Goal: Contribute content: Add original content to the website for others to see

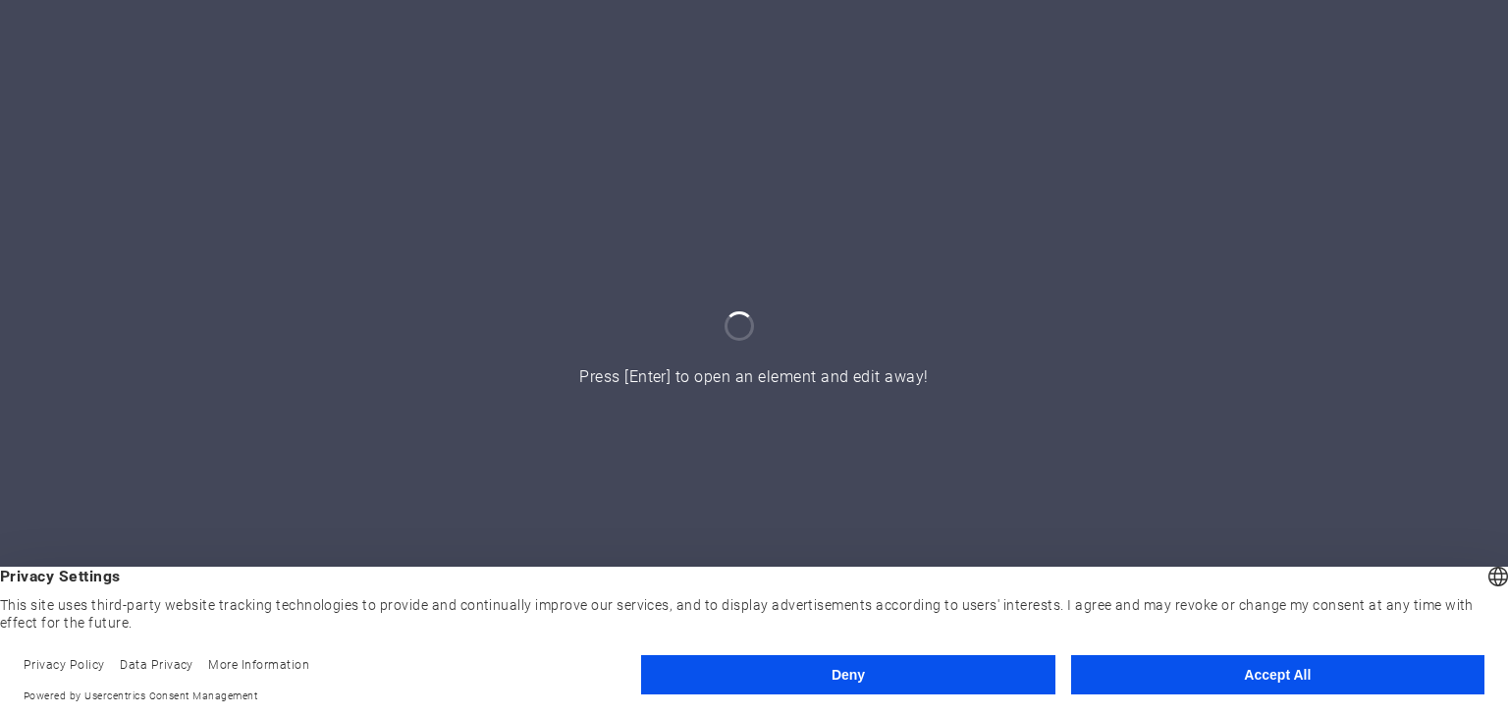
click at [1238, 657] on button "Accept All" at bounding box center [1277, 674] width 413 height 39
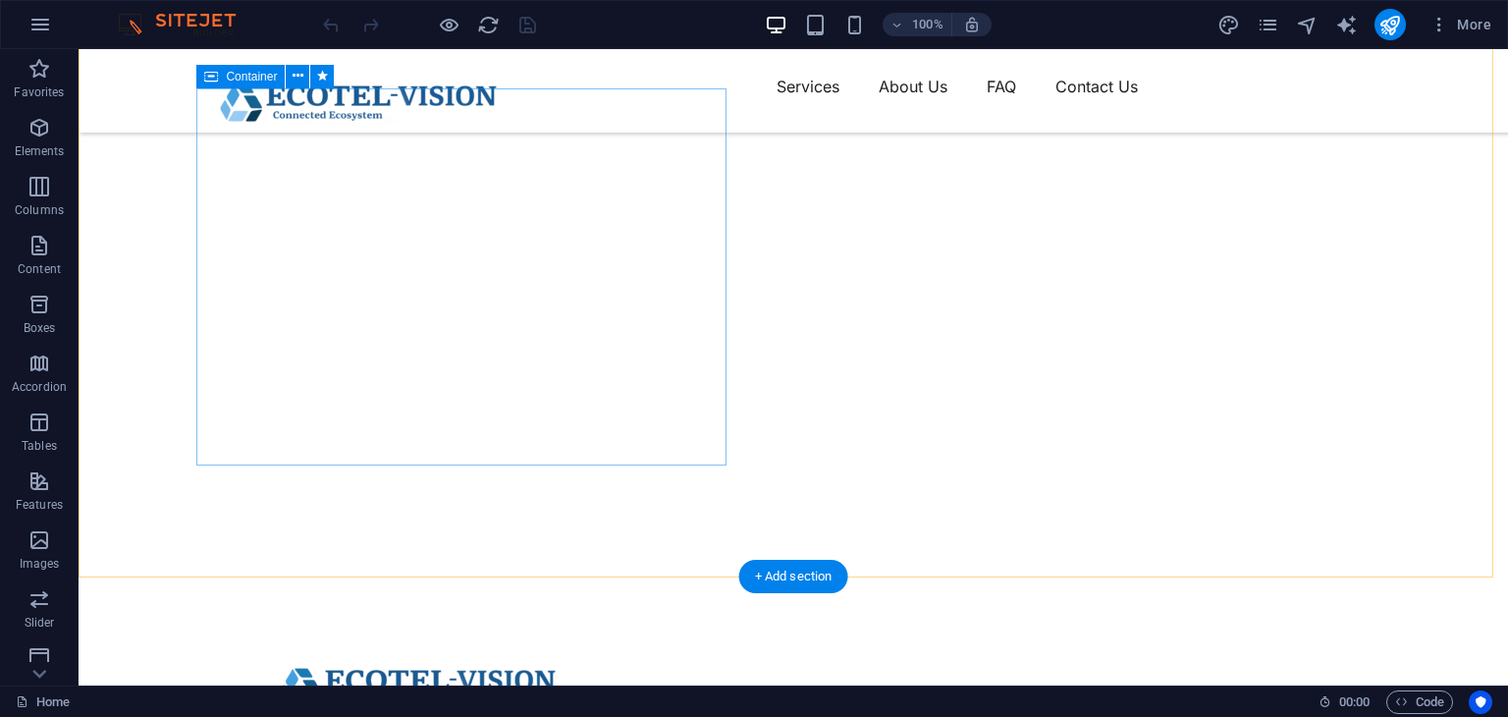
scroll to position [196, 0]
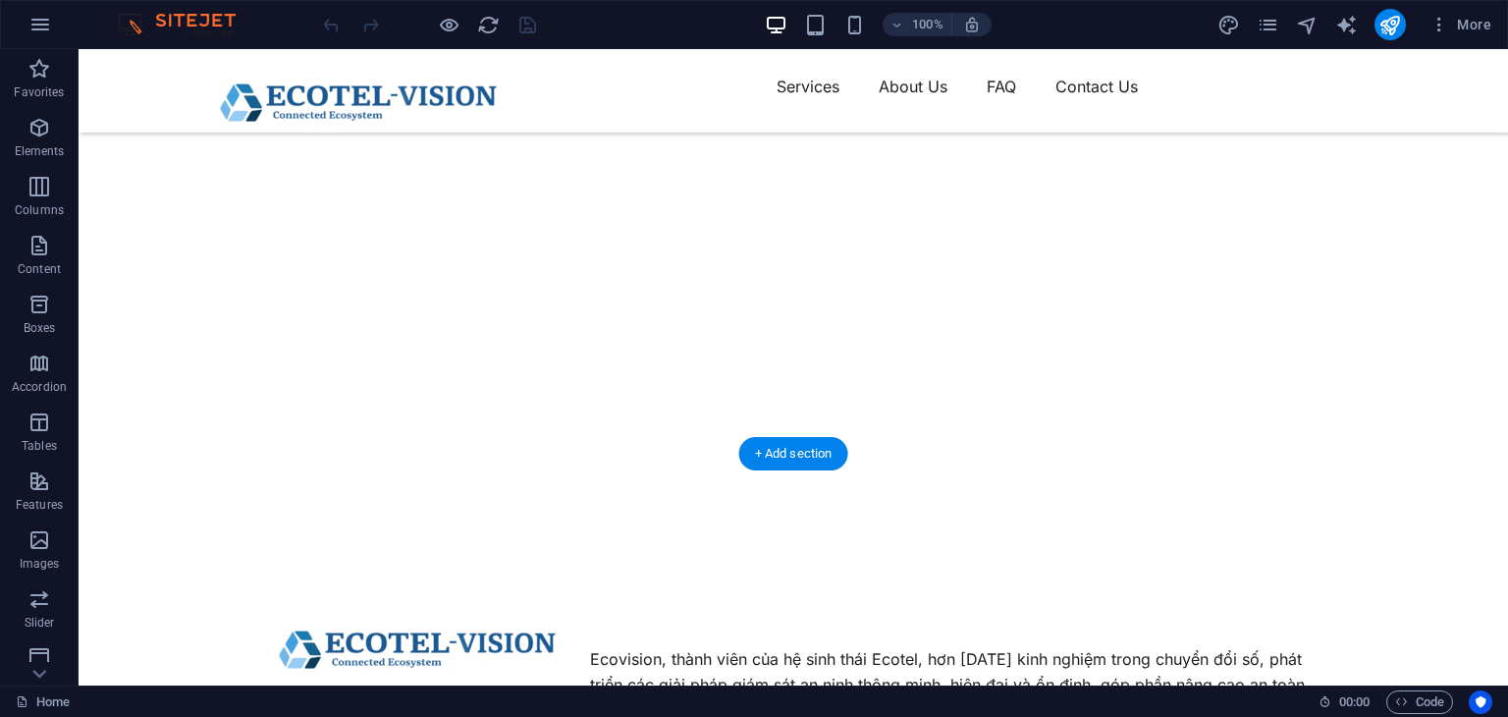
click at [883, 331] on figure at bounding box center [793, 258] width 1429 height 601
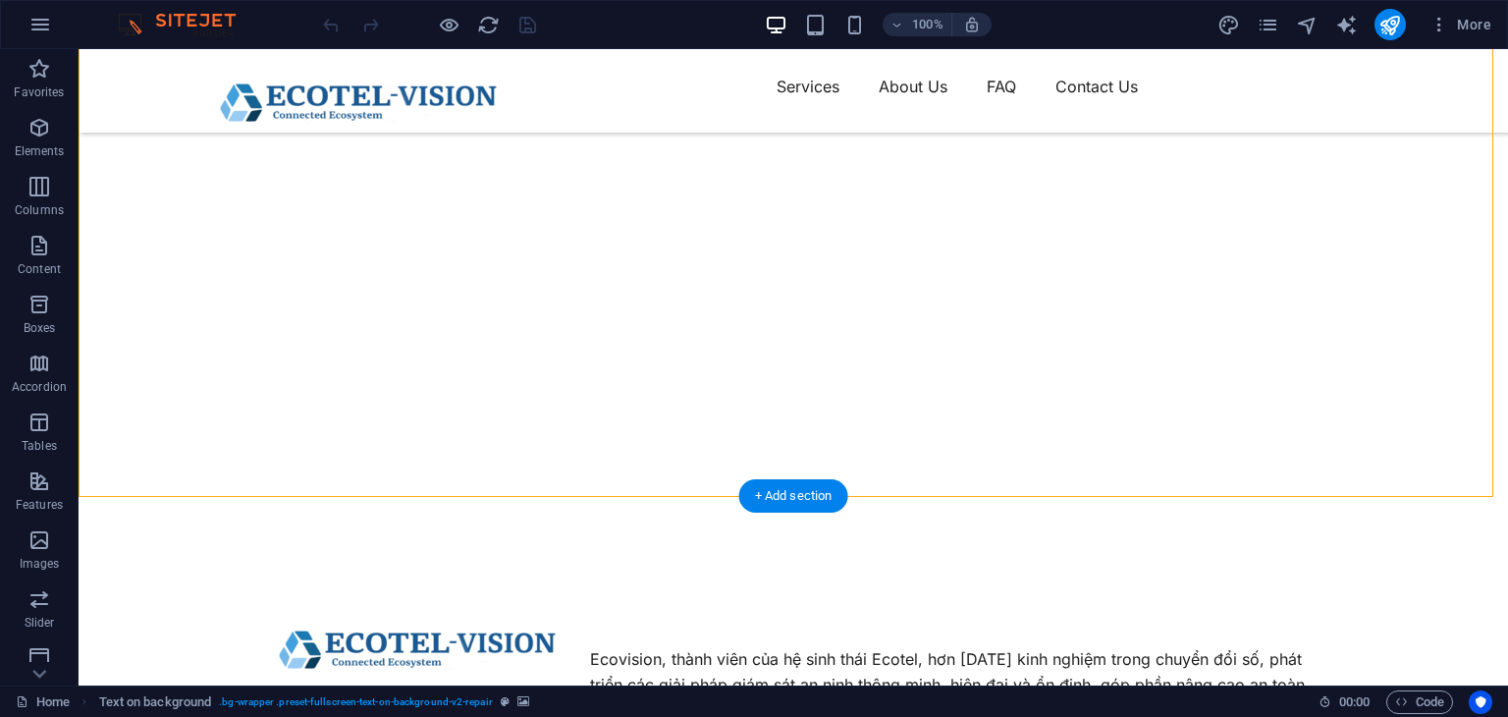
scroll to position [0, 0]
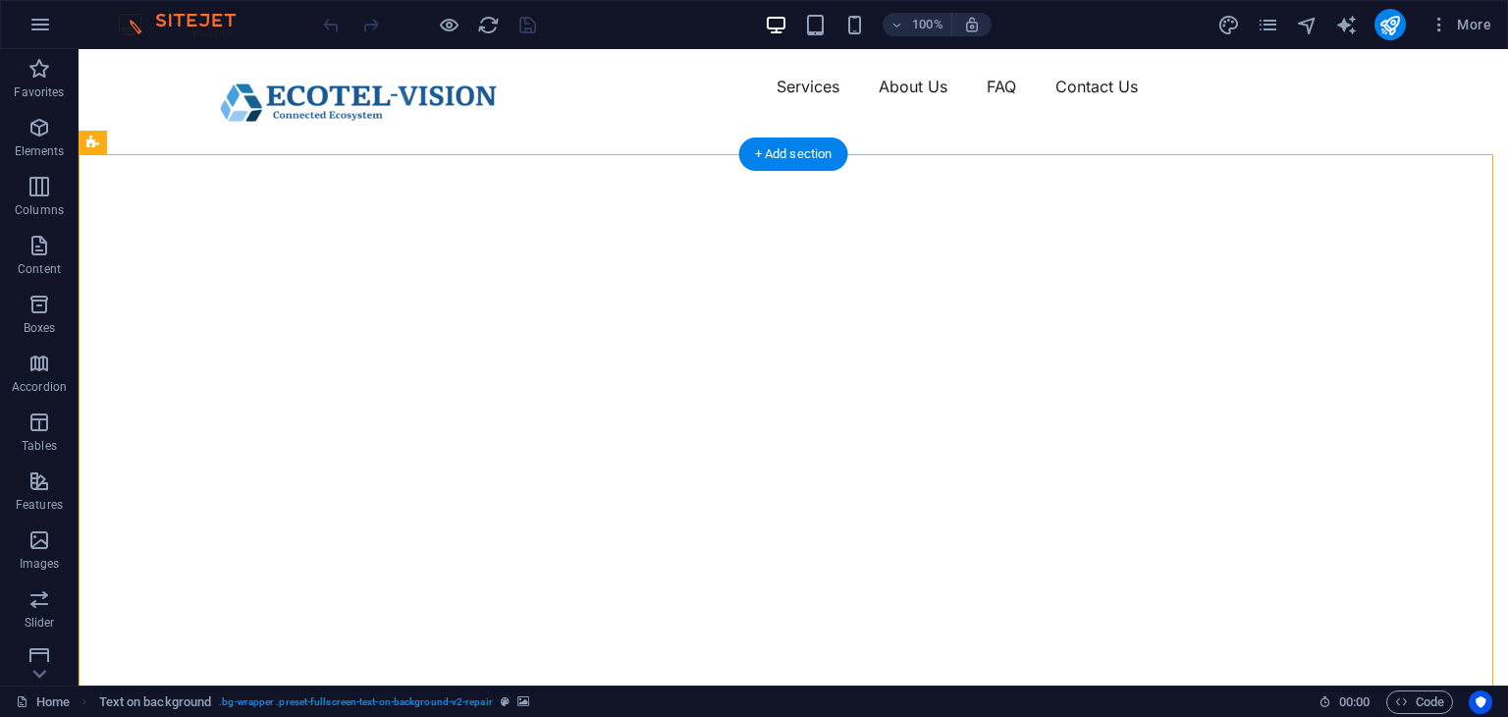
click at [768, 249] on figure at bounding box center [793, 424] width 1429 height 601
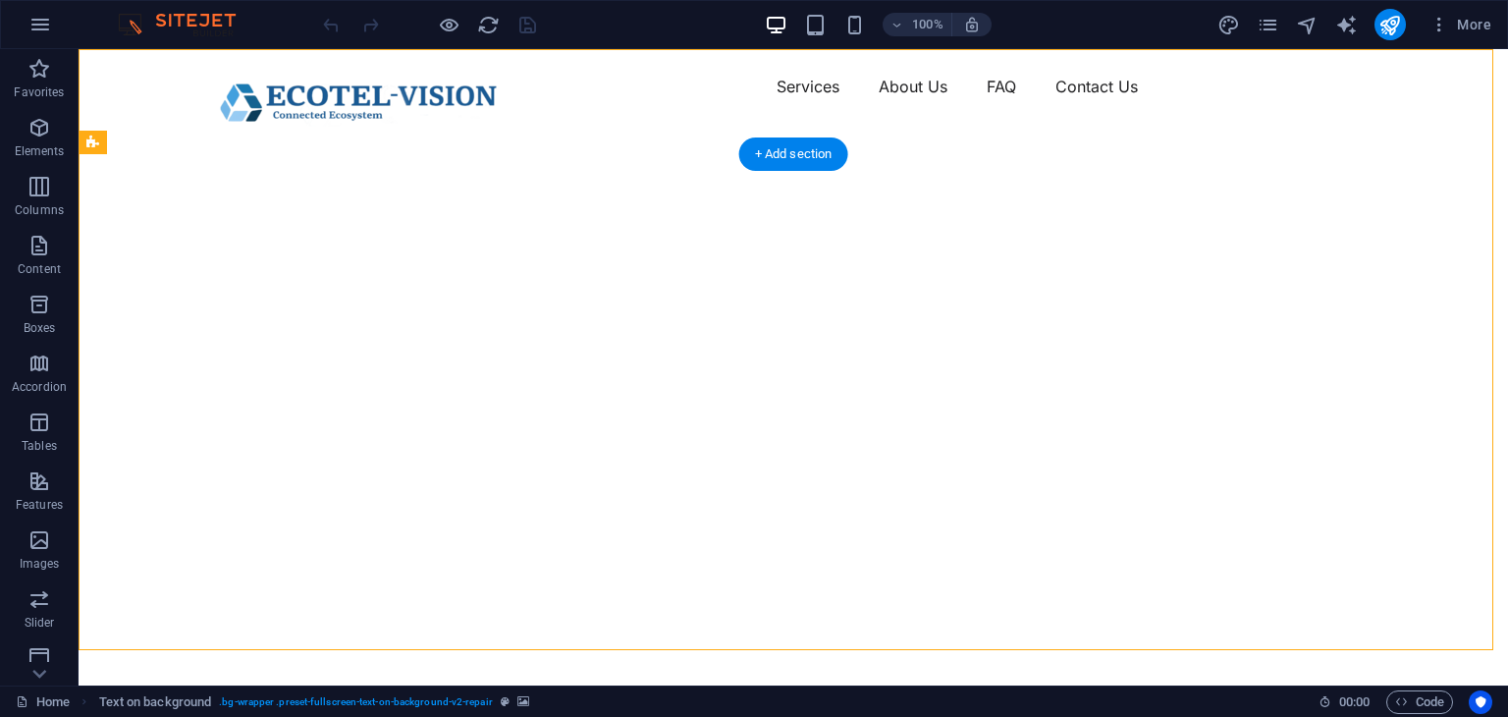
click at [846, 321] on figure at bounding box center [793, 424] width 1429 height 601
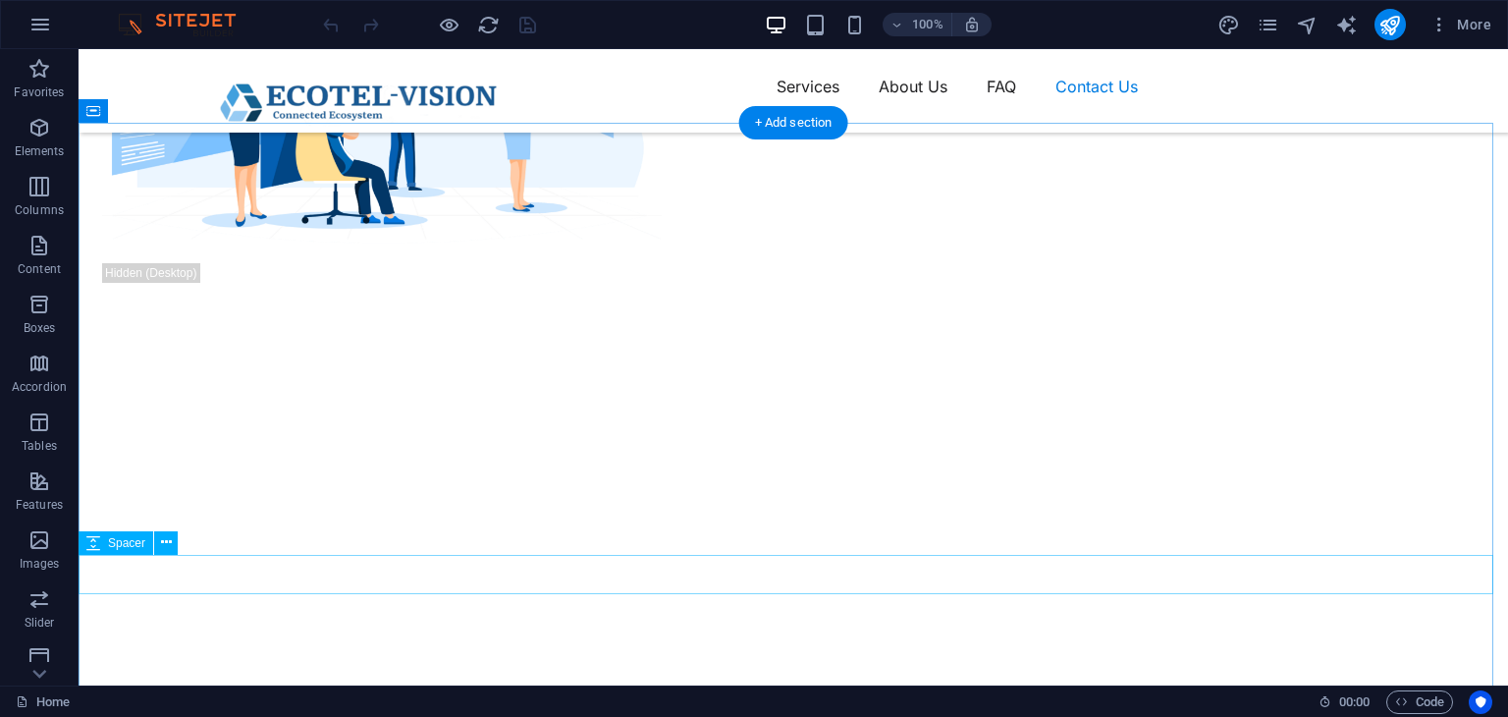
scroll to position [6029, 0]
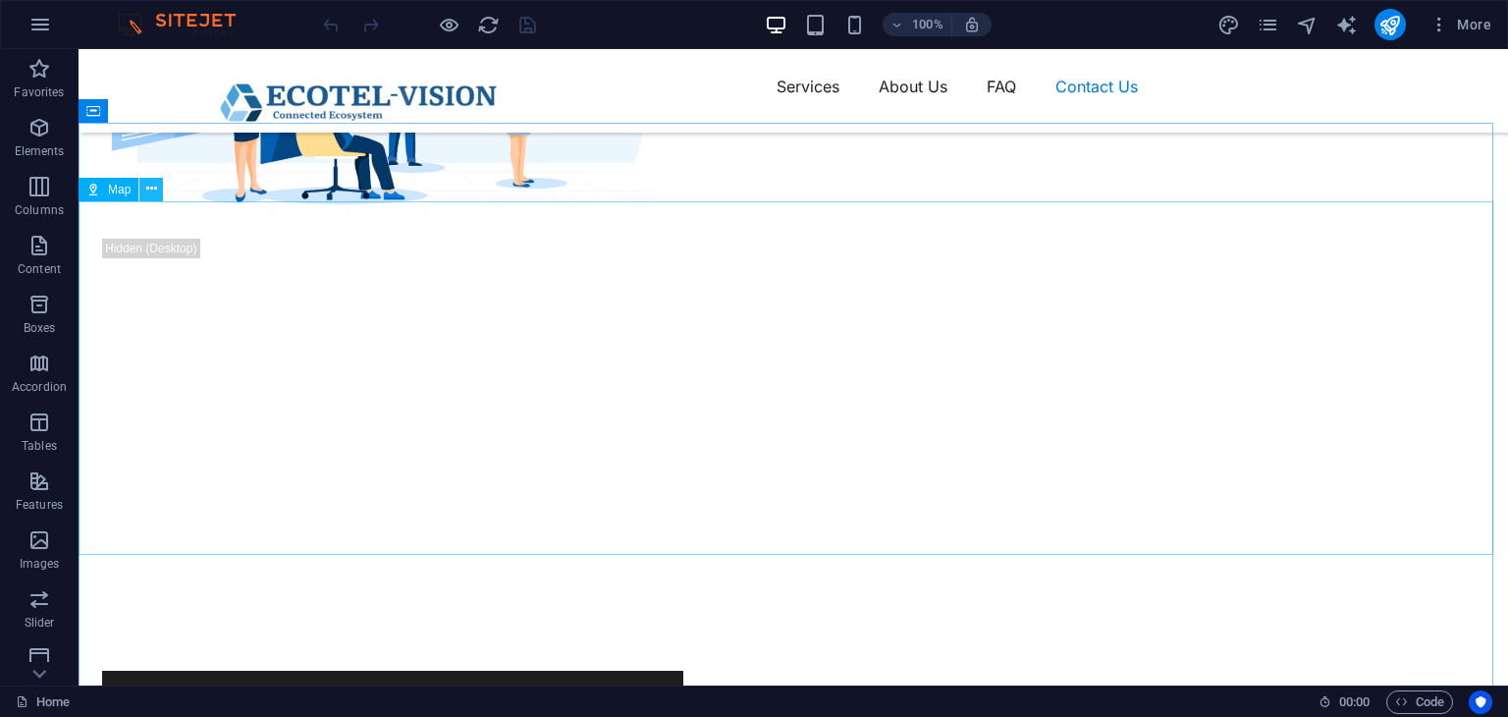
click at [149, 187] on icon at bounding box center [151, 189] width 11 height 21
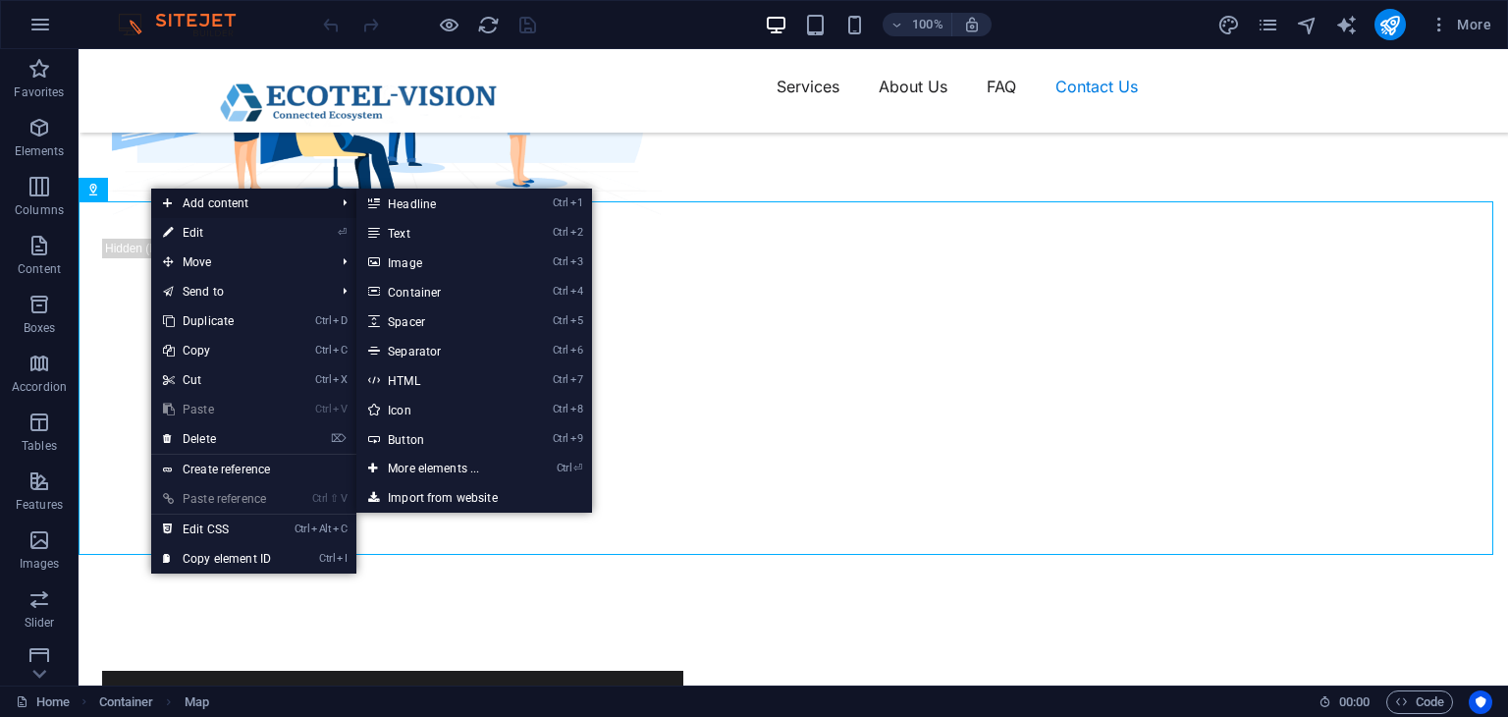
click at [174, 214] on span "Add content" at bounding box center [239, 202] width 176 height 29
drag, startPoint x: 180, startPoint y: 217, endPoint x: 193, endPoint y: 229, distance: 18.1
click at [193, 229] on ul "Add content Ctrl 1 Headline Ctrl 2 Text Ctrl 3 Image Ctrl 4 Container Ctrl 5 Sp…" at bounding box center [253, 380] width 205 height 385
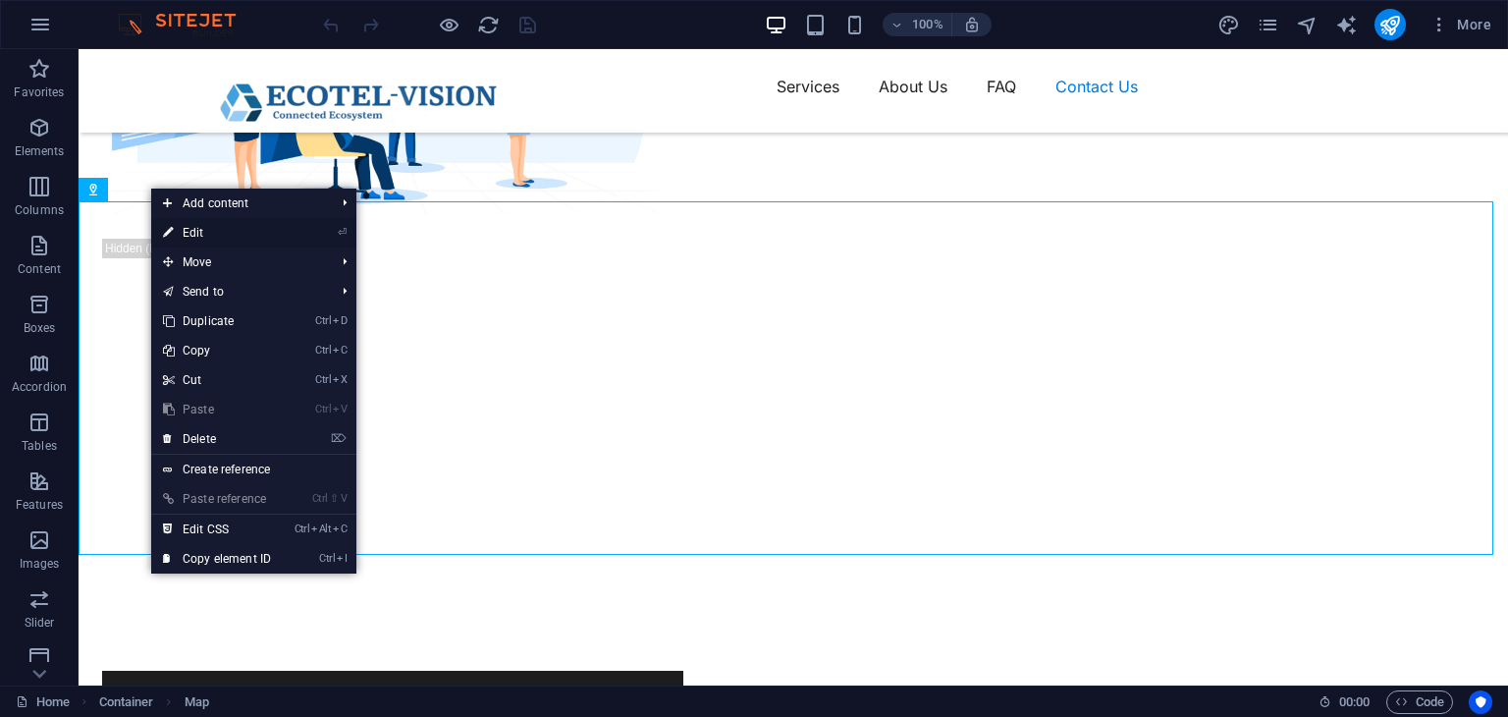
click at [193, 231] on link "⏎ Edit" at bounding box center [217, 232] width 132 height 29
select select "1"
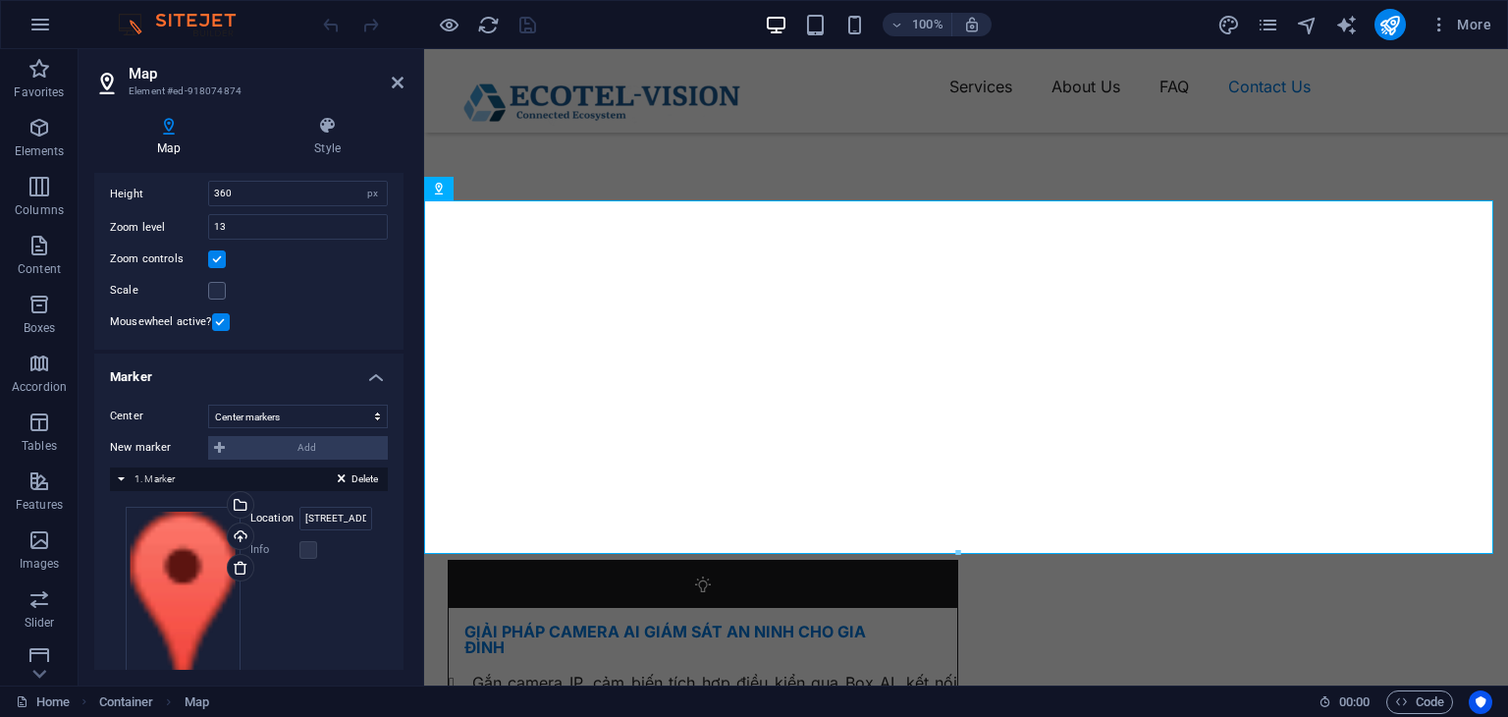
scroll to position [235, 0]
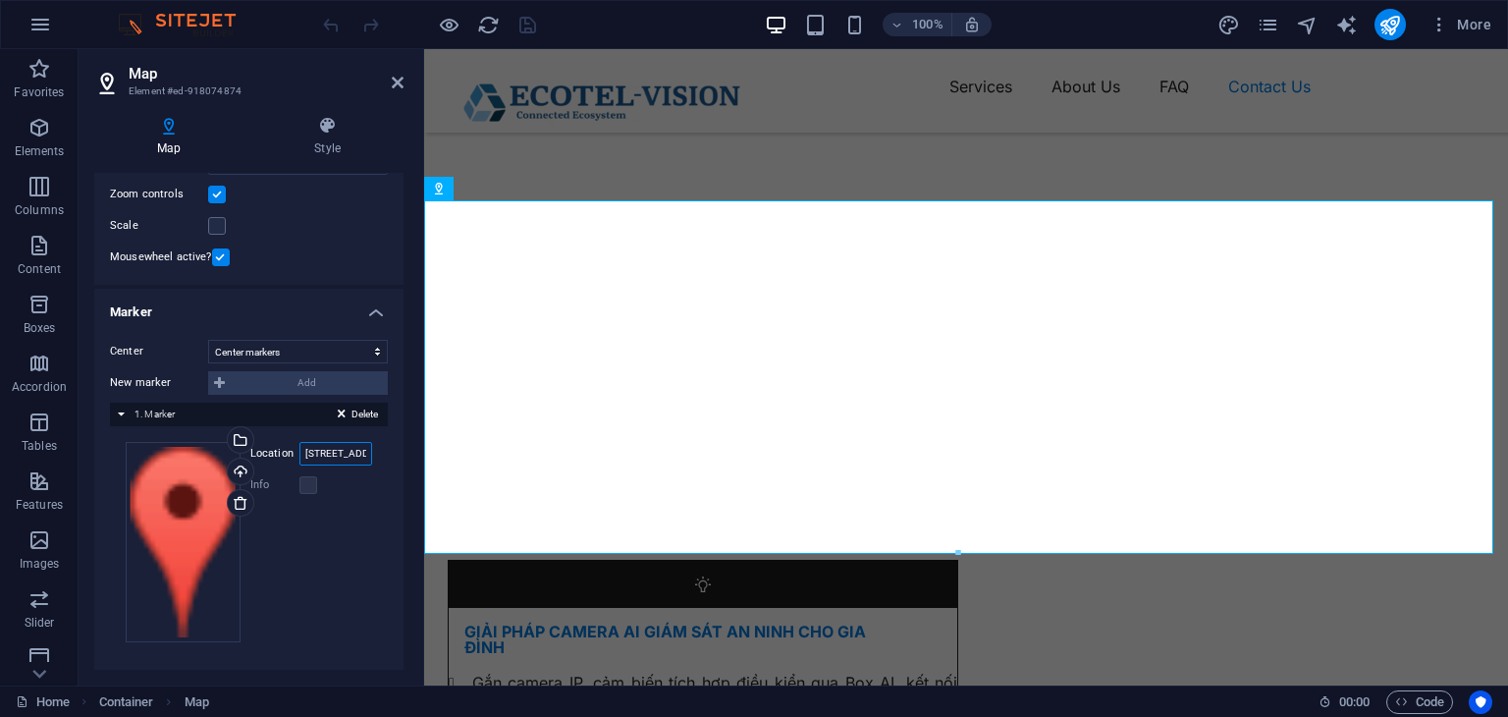
click at [339, 456] on input "[STREET_ADDRESS][US_STATE]" at bounding box center [335, 454] width 73 height 24
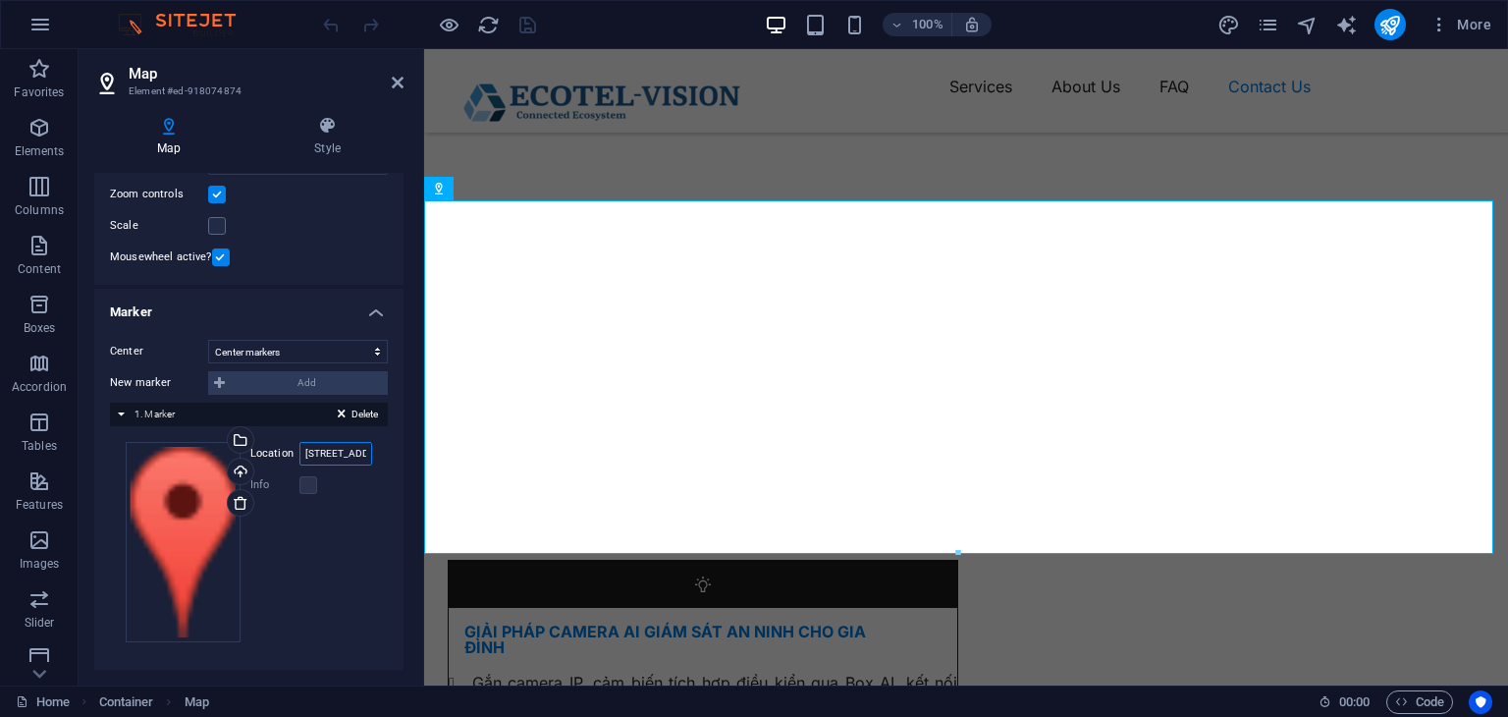
click at [333, 455] on input "[STREET_ADDRESS][US_STATE]" at bounding box center [335, 454] width 73 height 24
drag, startPoint x: 316, startPoint y: 453, endPoint x: 353, endPoint y: 453, distance: 37.3
click at [361, 451] on input "[STREET_ADDRESS][US_STATE]" at bounding box center [335, 454] width 73 height 24
click at [353, 453] on input "[STREET_ADDRESS][US_STATE]" at bounding box center [335, 454] width 73 height 24
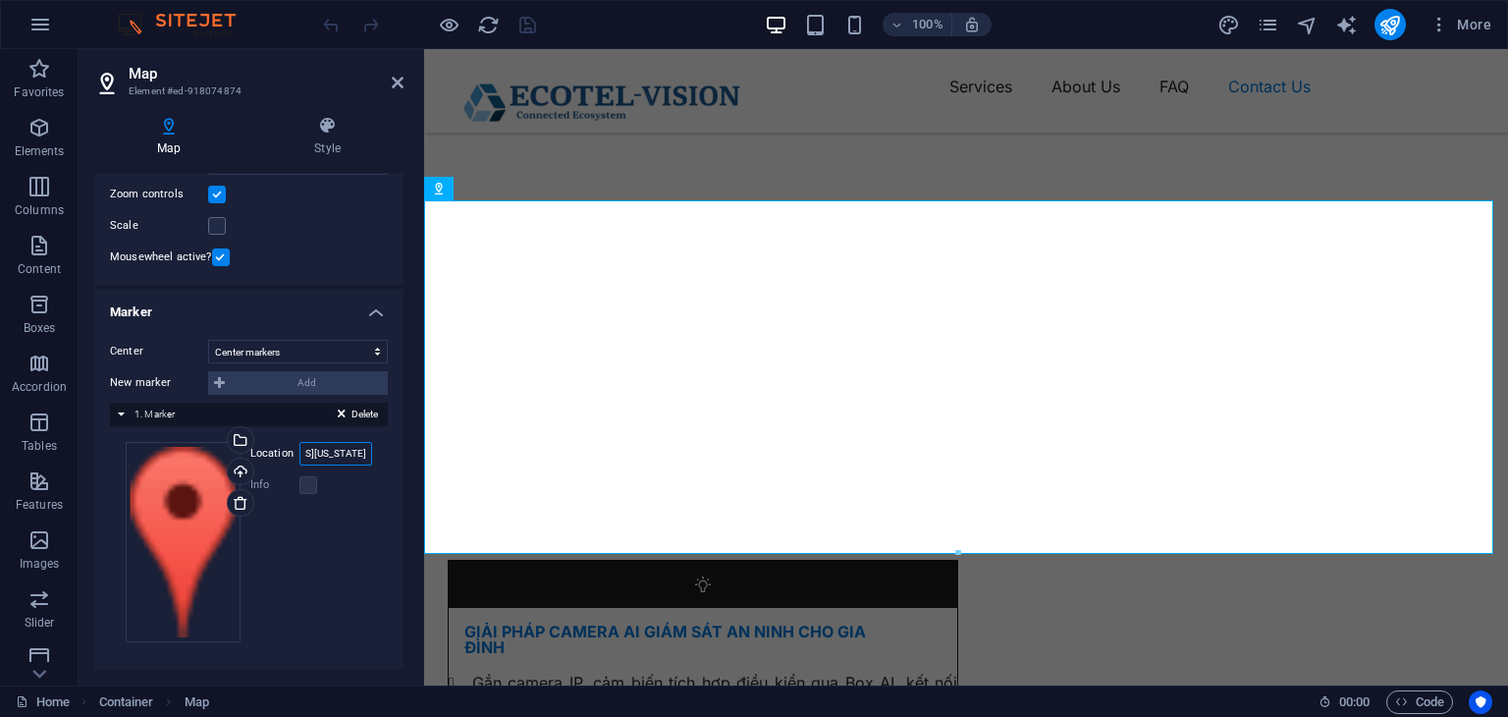
click at [353, 453] on input "[STREET_ADDRESS][US_STATE]" at bounding box center [335, 454] width 73 height 24
click at [330, 449] on input "[STREET_ADDRESS][US_STATE]" at bounding box center [335, 454] width 73 height 24
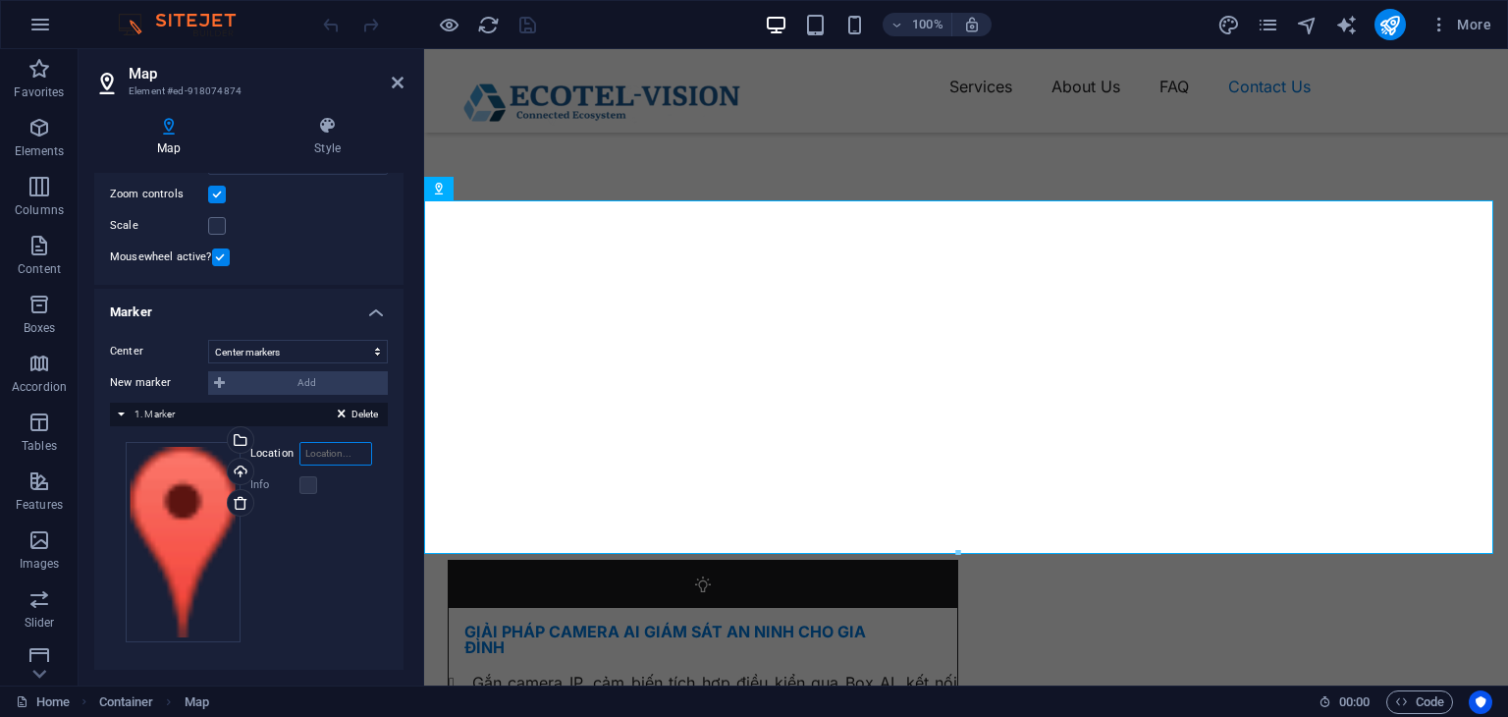
scroll to position [0, 0]
click at [271, 350] on select "Don't center Center markers Center and zoom markers" at bounding box center [298, 352] width 180 height 24
drag, startPoint x: 271, startPoint y: 350, endPoint x: 279, endPoint y: 338, distance: 15.0
click at [271, 350] on select "Don't center Center markers Center and zoom markers" at bounding box center [298, 352] width 180 height 24
click at [318, 442] on input "Location" at bounding box center [335, 454] width 73 height 24
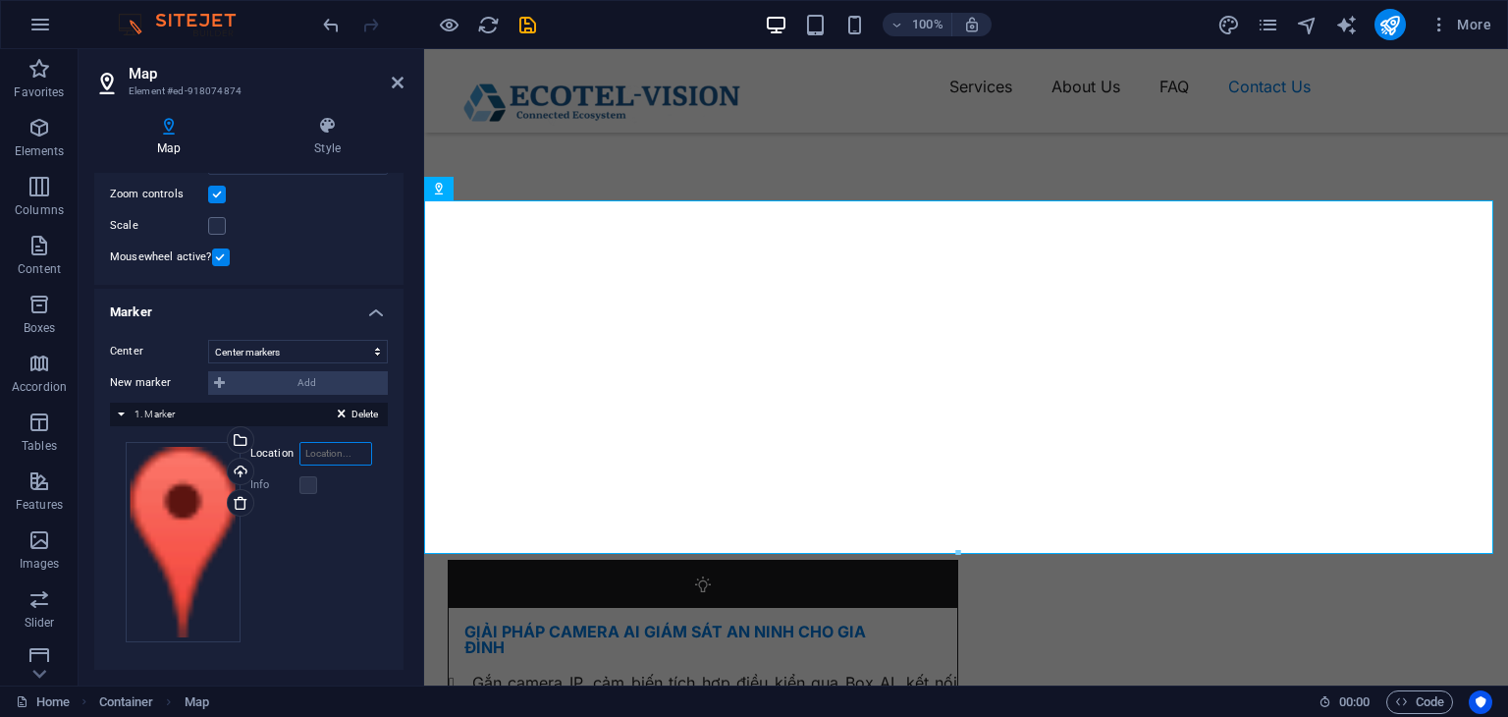
paste input "Số 4-Q28, Ngõ [STREET_ADDRESS][PERSON_NAME]"
type input "Số 4-Q28, Ngõ [STREET_ADDRESS][PERSON_NAME]"
click at [392, 85] on icon at bounding box center [398, 83] width 12 height 16
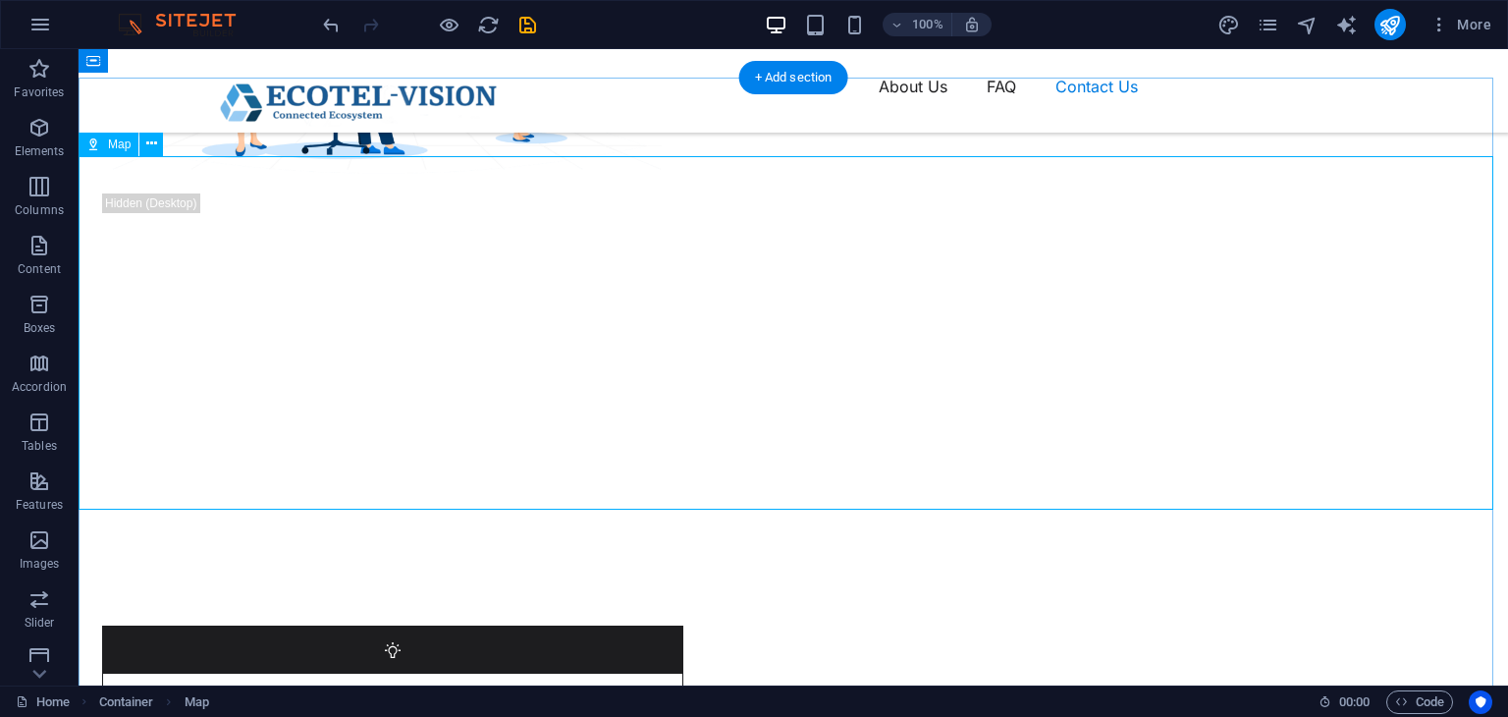
scroll to position [6029, 0]
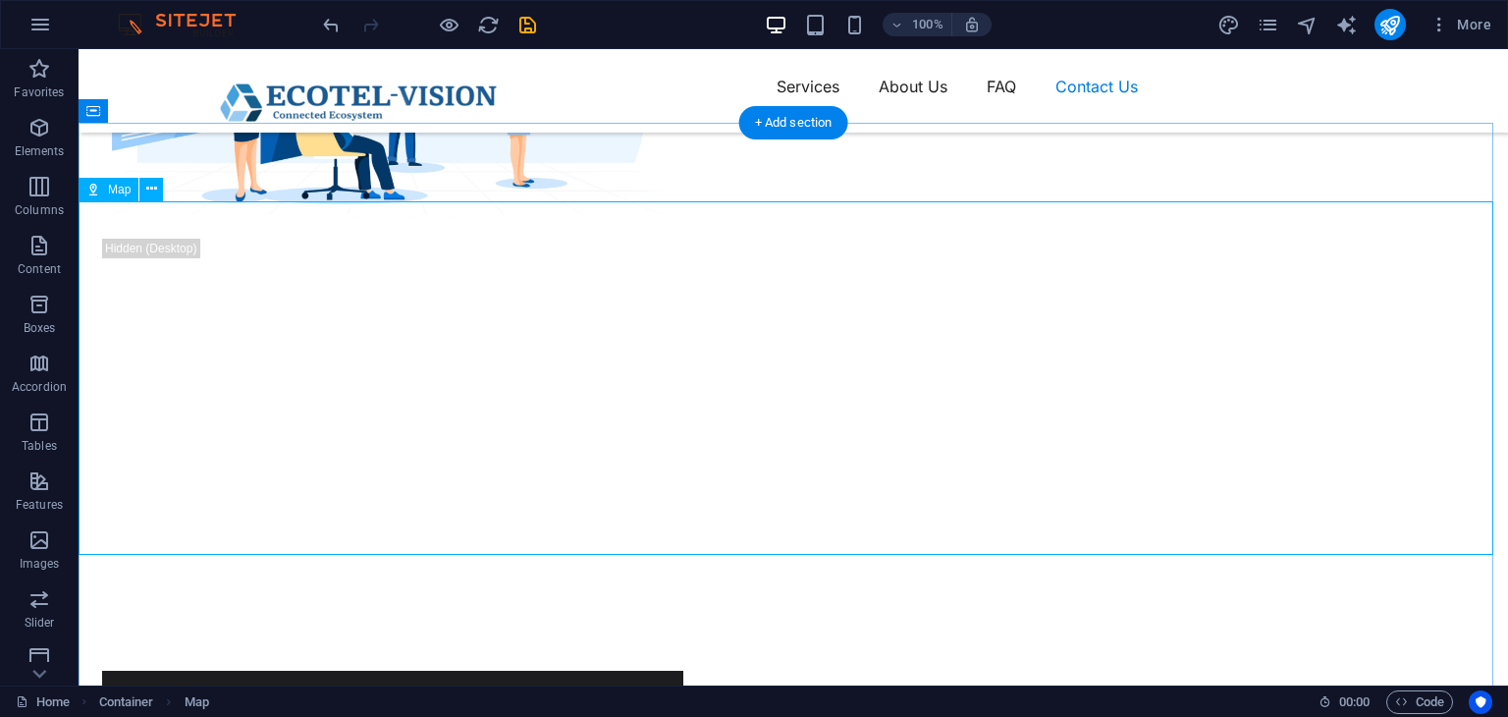
select select "1"
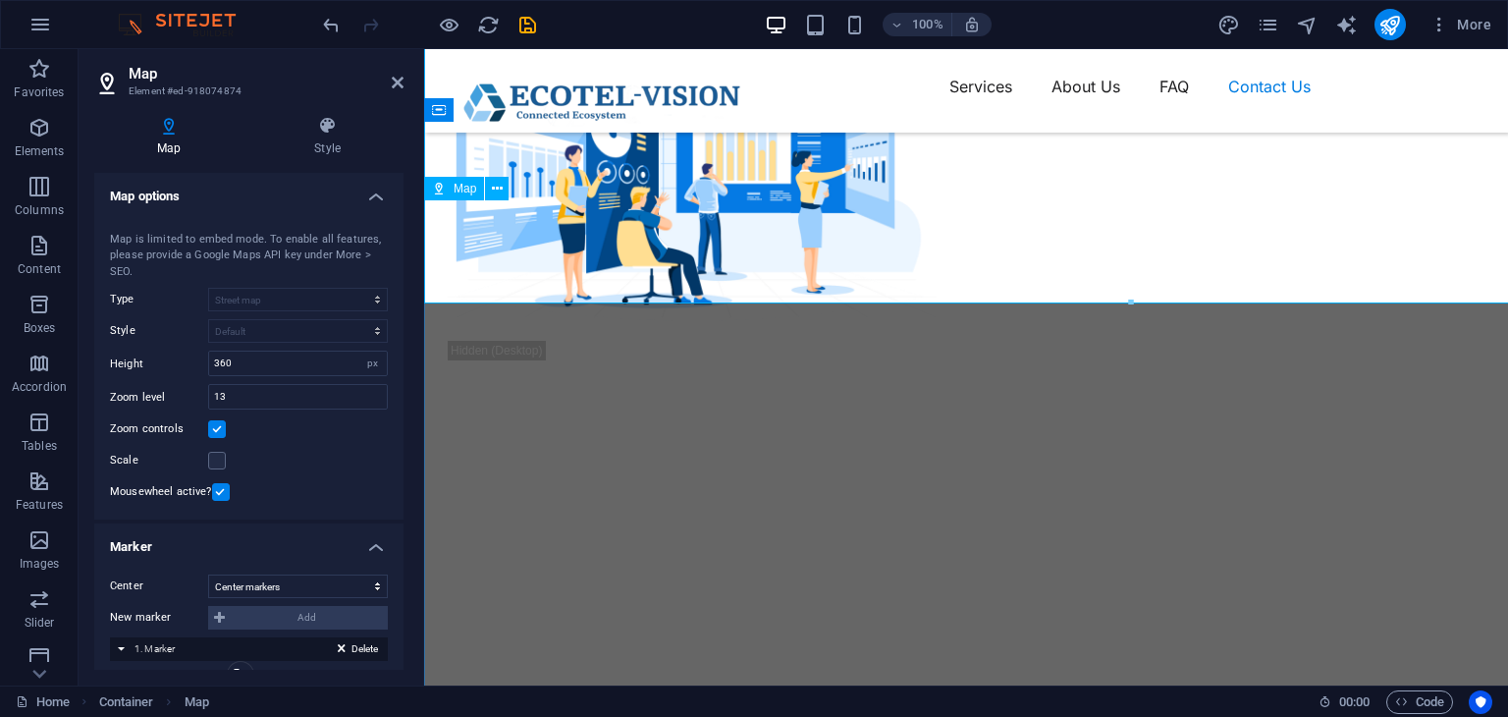
scroll to position [6280, 0]
